Goal: Task Accomplishment & Management: Manage account settings

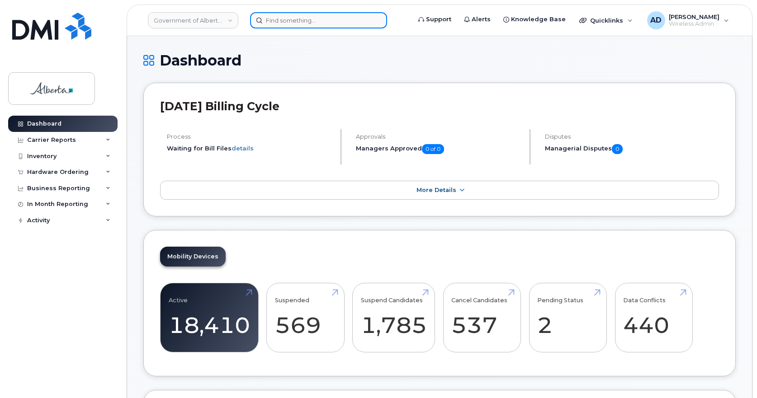
click at [290, 25] on input at bounding box center [318, 20] width 137 height 16
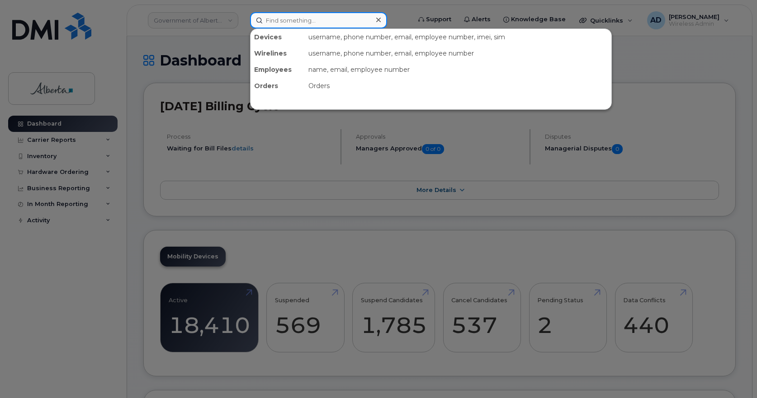
paste input "+15879913705"
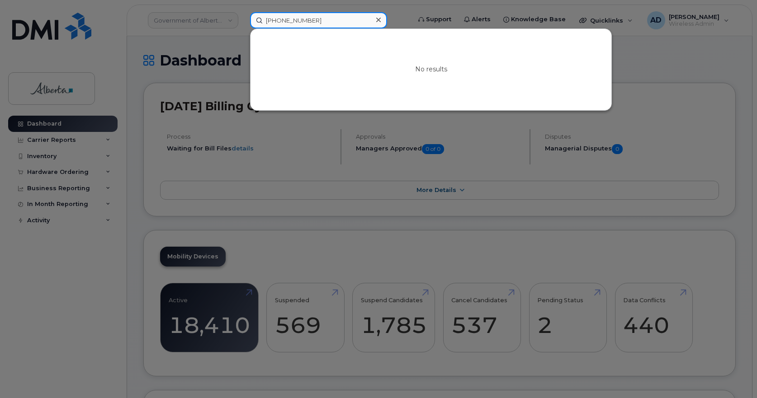
click at [273, 19] on input "+15879913705" at bounding box center [318, 20] width 137 height 16
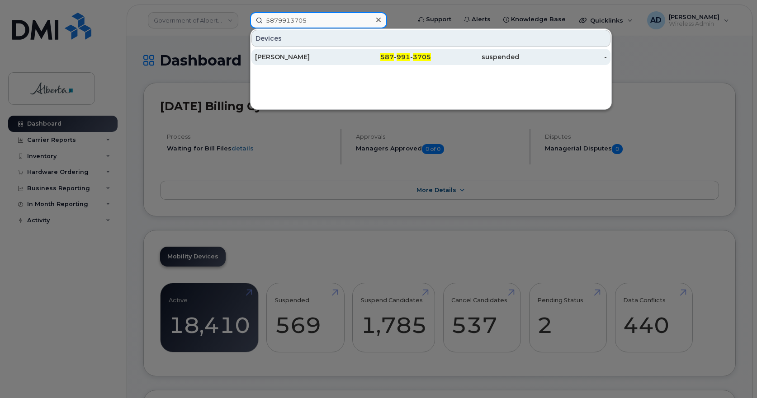
type input "5879913705"
click at [293, 55] on div "[PERSON_NAME]" at bounding box center [299, 56] width 88 height 9
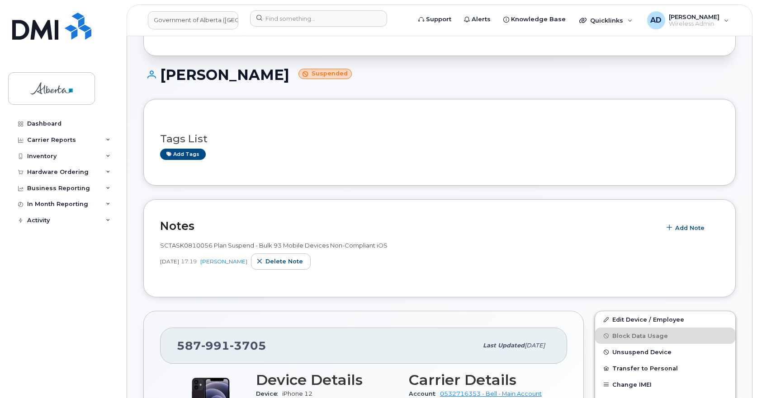
scroll to position [181, 0]
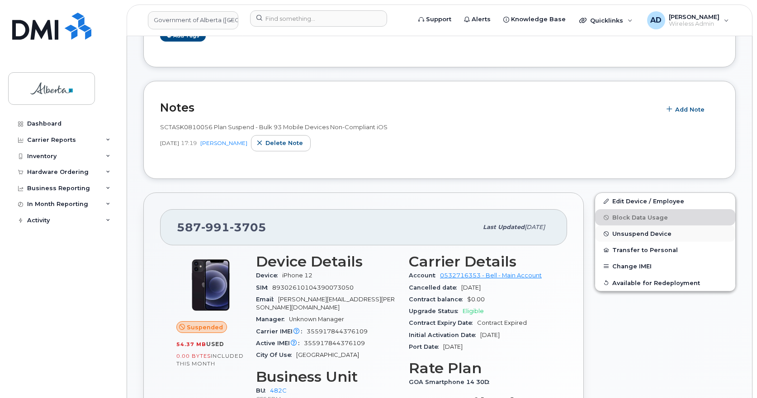
click at [653, 235] on span "Unsuspend Device" at bounding box center [641, 234] width 59 height 7
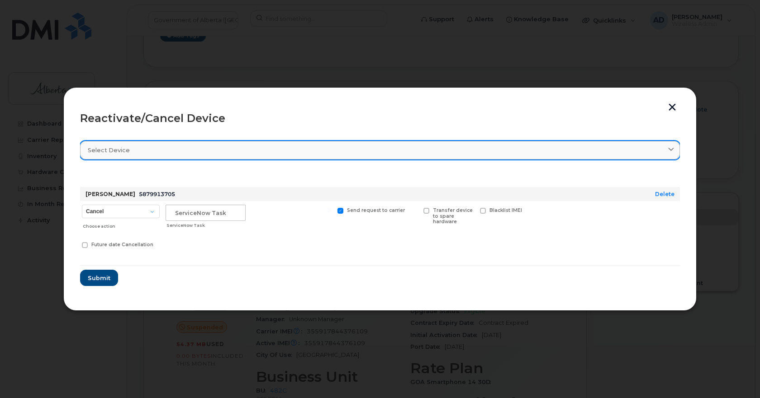
click at [103, 147] on span "Select device" at bounding box center [109, 150] width 42 height 9
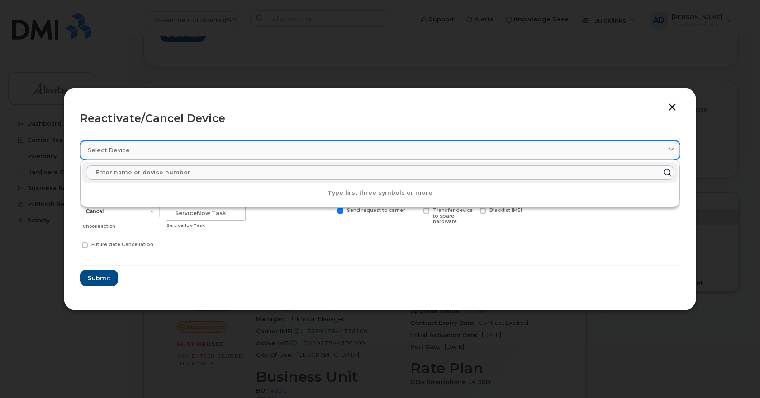
click at [103, 147] on span "Select device" at bounding box center [109, 150] width 42 height 9
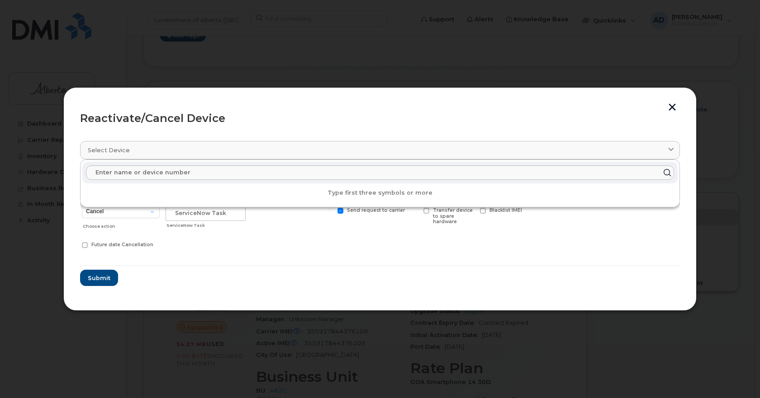
click at [246, 277] on form "Terence Thiessen 5879913705 Delete Cancel Suspend - Extend Suspension Reactivat…" at bounding box center [380, 228] width 600 height 116
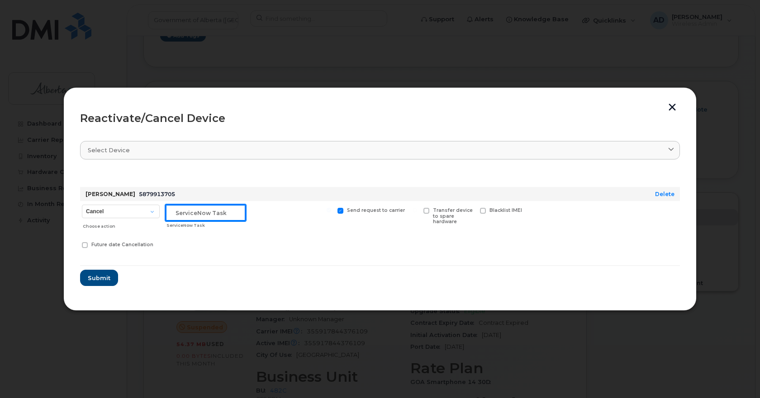
click at [192, 215] on input "text" at bounding box center [206, 213] width 80 height 16
paste input "INC1122110"
type input "INC1122110"
click at [140, 209] on select "Cancel Suspend - Extend Suspension Reactivate" at bounding box center [121, 212] width 78 height 14
select select "[object Object]"
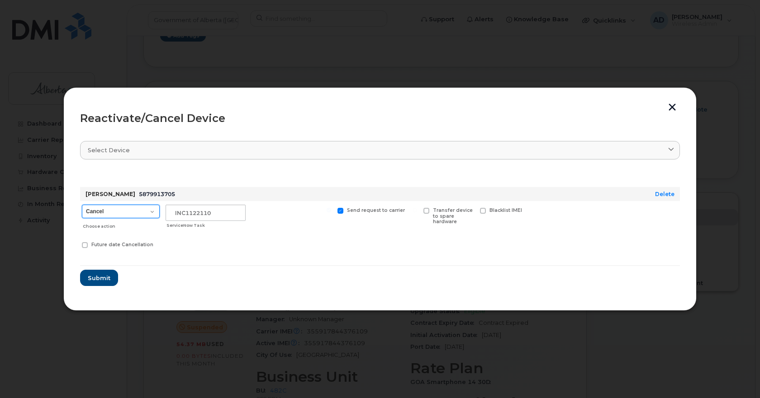
click at [82, 205] on select "Cancel Suspend - Extend Suspension Reactivate" at bounding box center [121, 212] width 78 height 14
click at [111, 276] on button "Submit" at bounding box center [98, 278] width 37 height 16
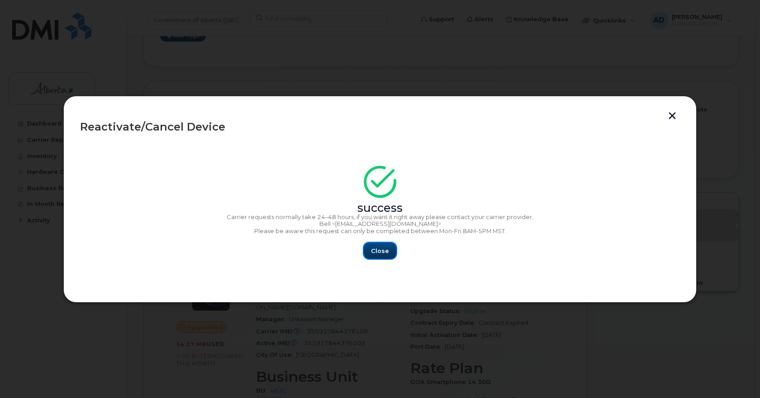
click at [384, 251] on span "Close" at bounding box center [380, 251] width 18 height 9
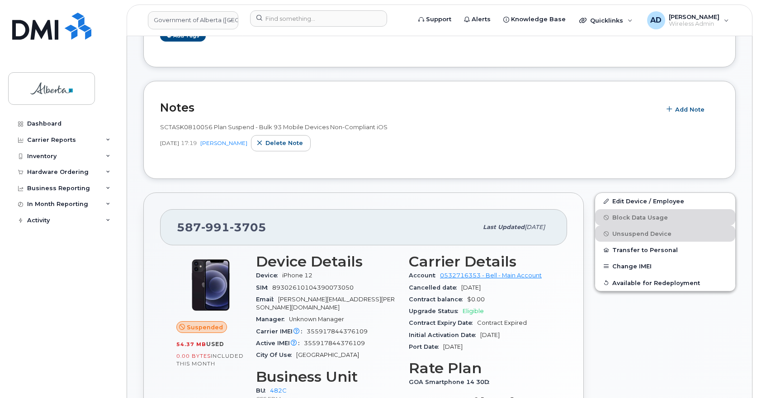
scroll to position [0, 0]
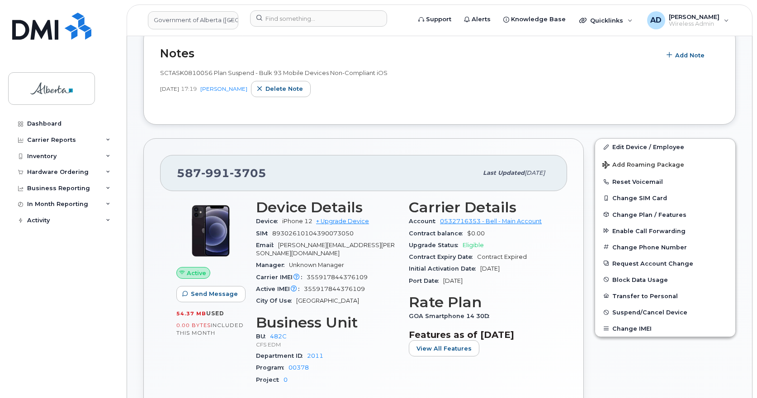
scroll to position [136, 0]
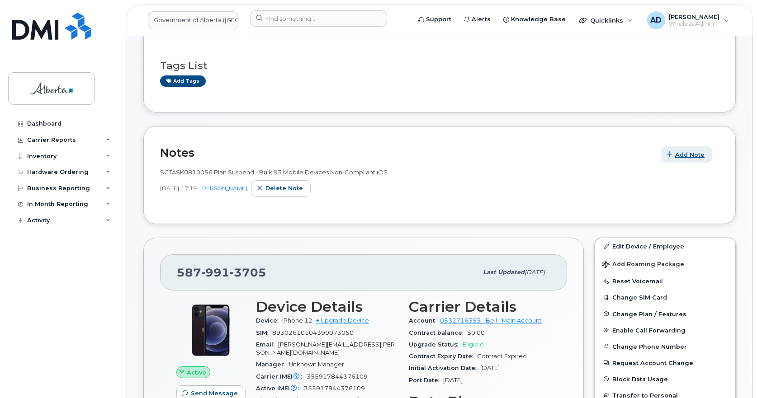
click at [687, 152] on span "Add Note" at bounding box center [689, 155] width 29 height 9
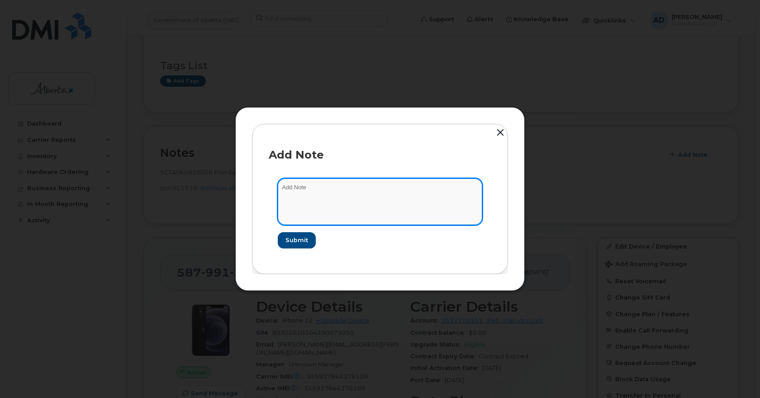
click at [306, 192] on textarea at bounding box center [380, 202] width 204 height 46
click at [399, 191] on textarea "Un suspending the plan after updated the iOS" at bounding box center [380, 202] width 204 height 46
paste textarea "INC1122110"
type textarea "Un suspending the plan after updated the iOS - INC1122110"
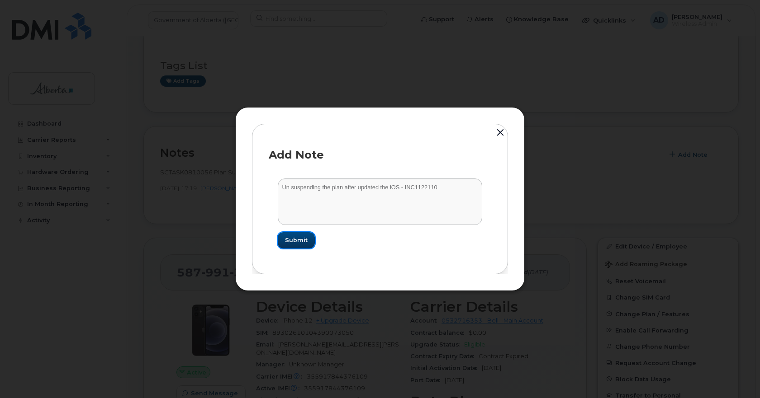
click at [295, 239] on span "Submit" at bounding box center [296, 240] width 23 height 9
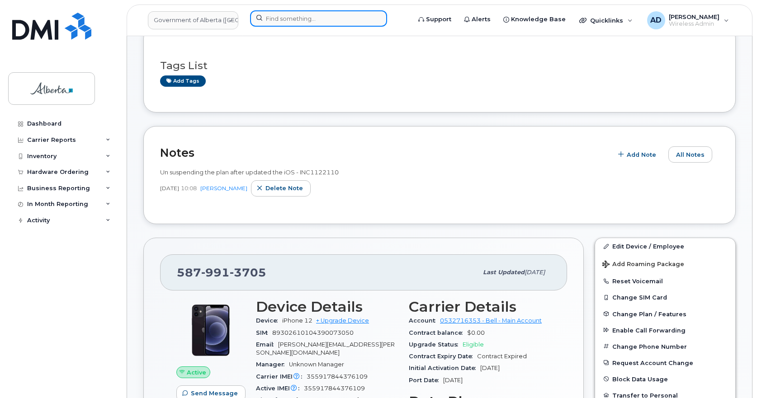
click at [296, 18] on input at bounding box center [318, 18] width 137 height 16
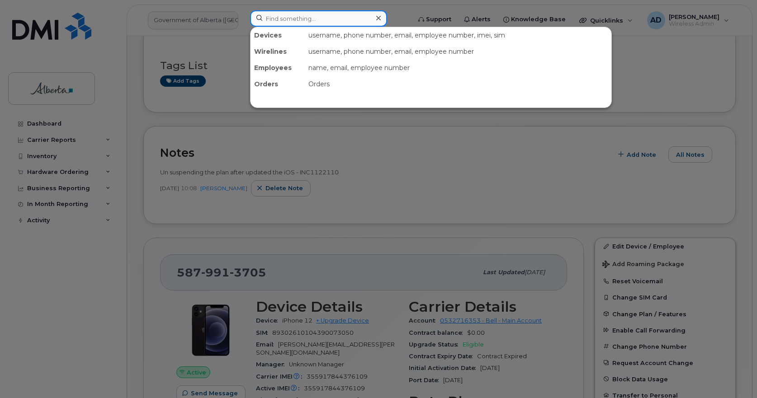
paste input "354216330680111"
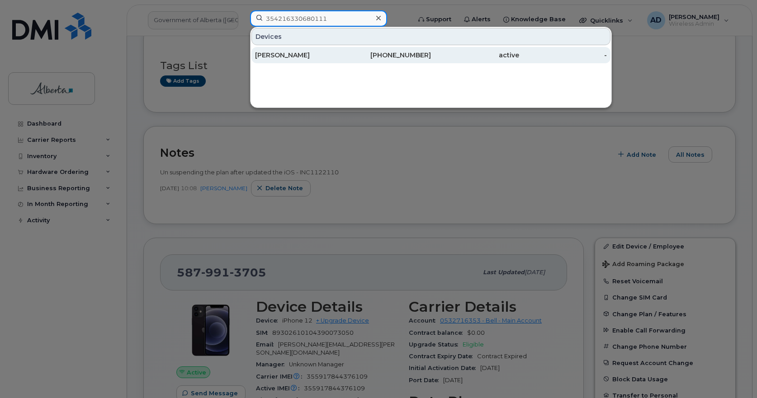
type input "354216330680111"
click at [267, 52] on div "[PERSON_NAME]" at bounding box center [299, 55] width 88 height 9
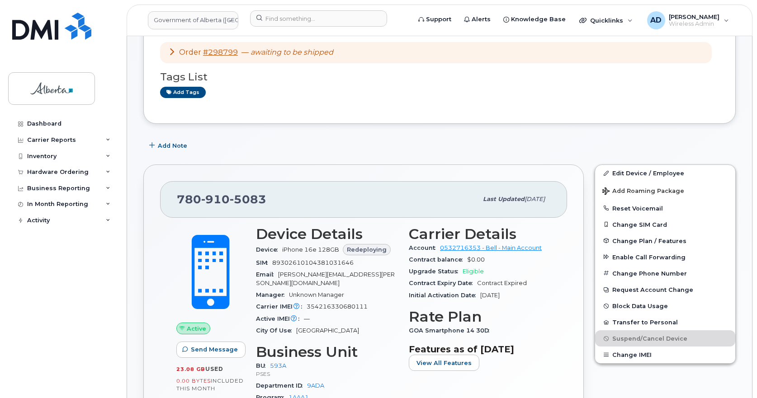
scroll to position [90, 0]
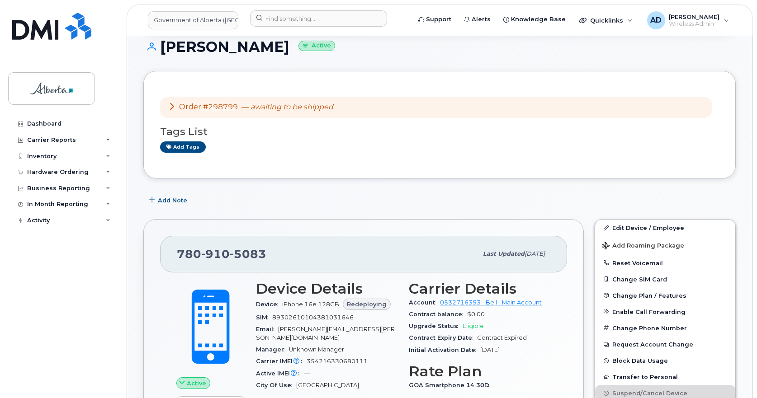
click at [255, 258] on span "5083" at bounding box center [248, 254] width 37 height 14
click at [255, 259] on span "5083" at bounding box center [248, 254] width 37 height 14
copy span "780 910 5083"
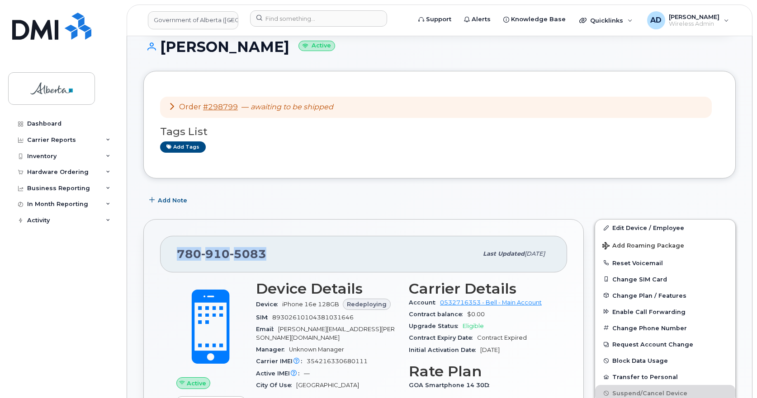
copy span "780 910 5083"
click at [347, 358] on span "354216330680111" at bounding box center [337, 361] width 61 height 7
copy span "354216330680111"
